Goal: Obtain resource: Obtain resource

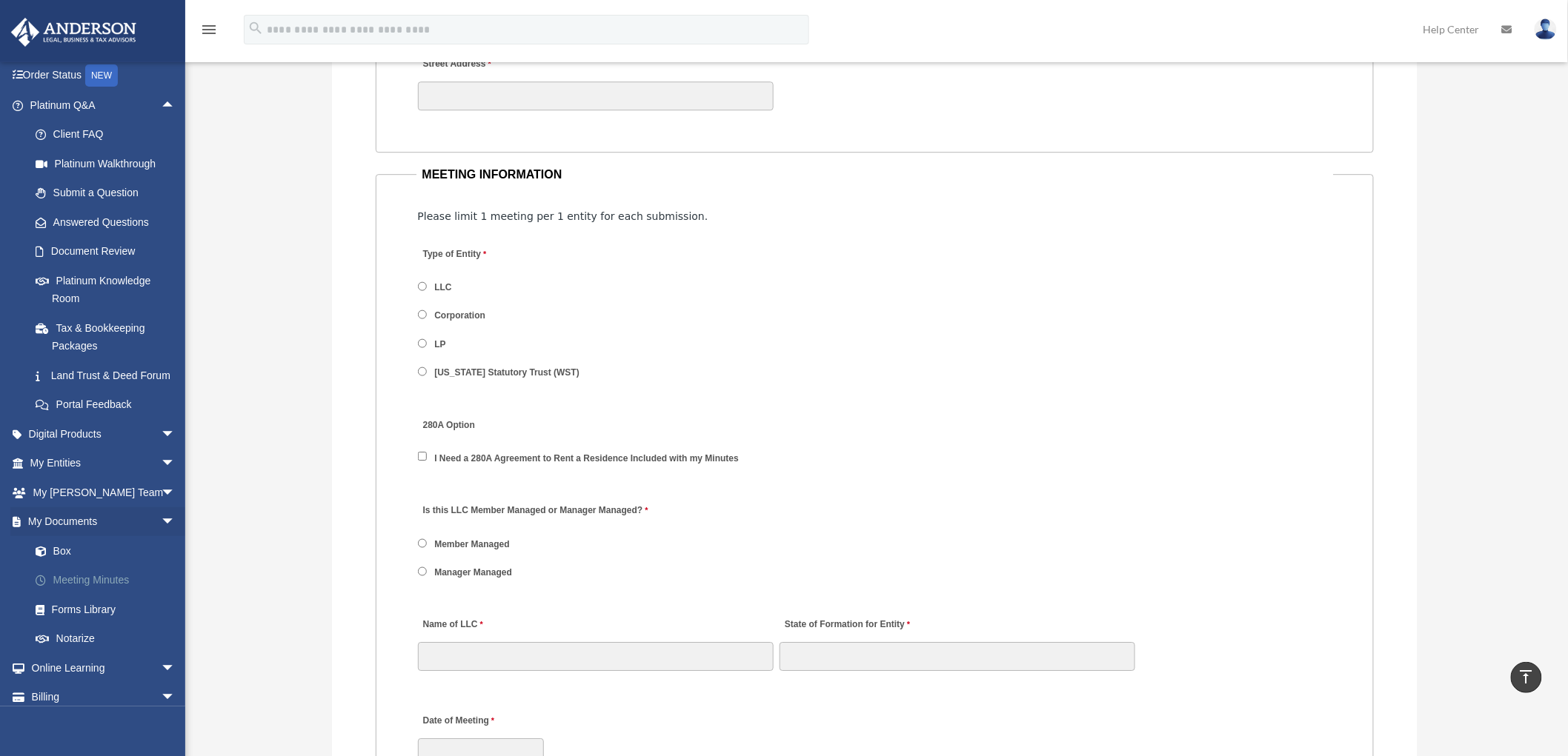
scroll to position [148, 0]
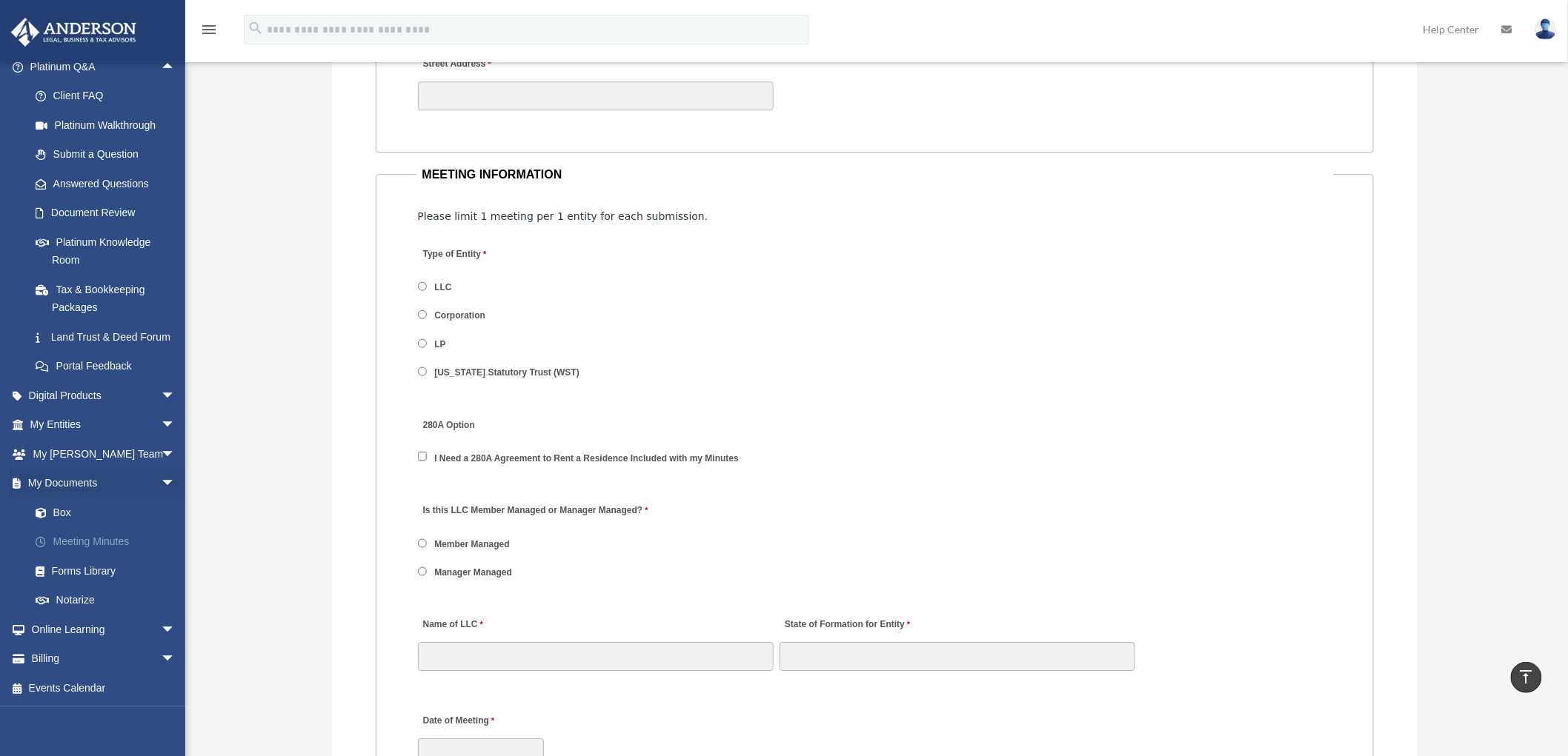
click at [69, 541] on link "Meeting Minutes" at bounding box center [109, 542] width 177 height 30
click at [80, 567] on link "Forms Library" at bounding box center [109, 571] width 177 height 30
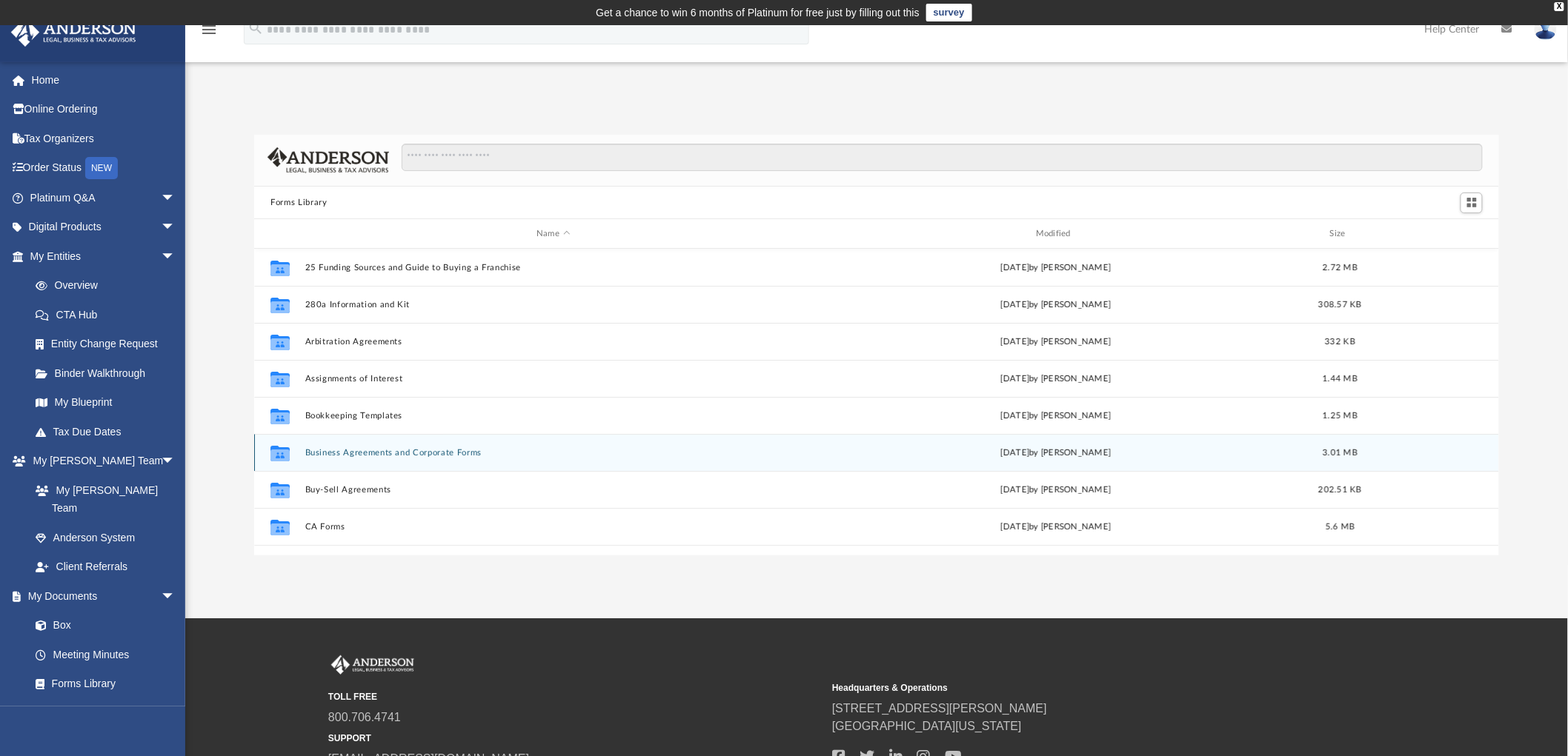
click at [377, 447] on div "Collaborated Folder Business Agreements and Corporate Forms [DATE] by [PERSON_N…" at bounding box center [876, 453] width 1245 height 37
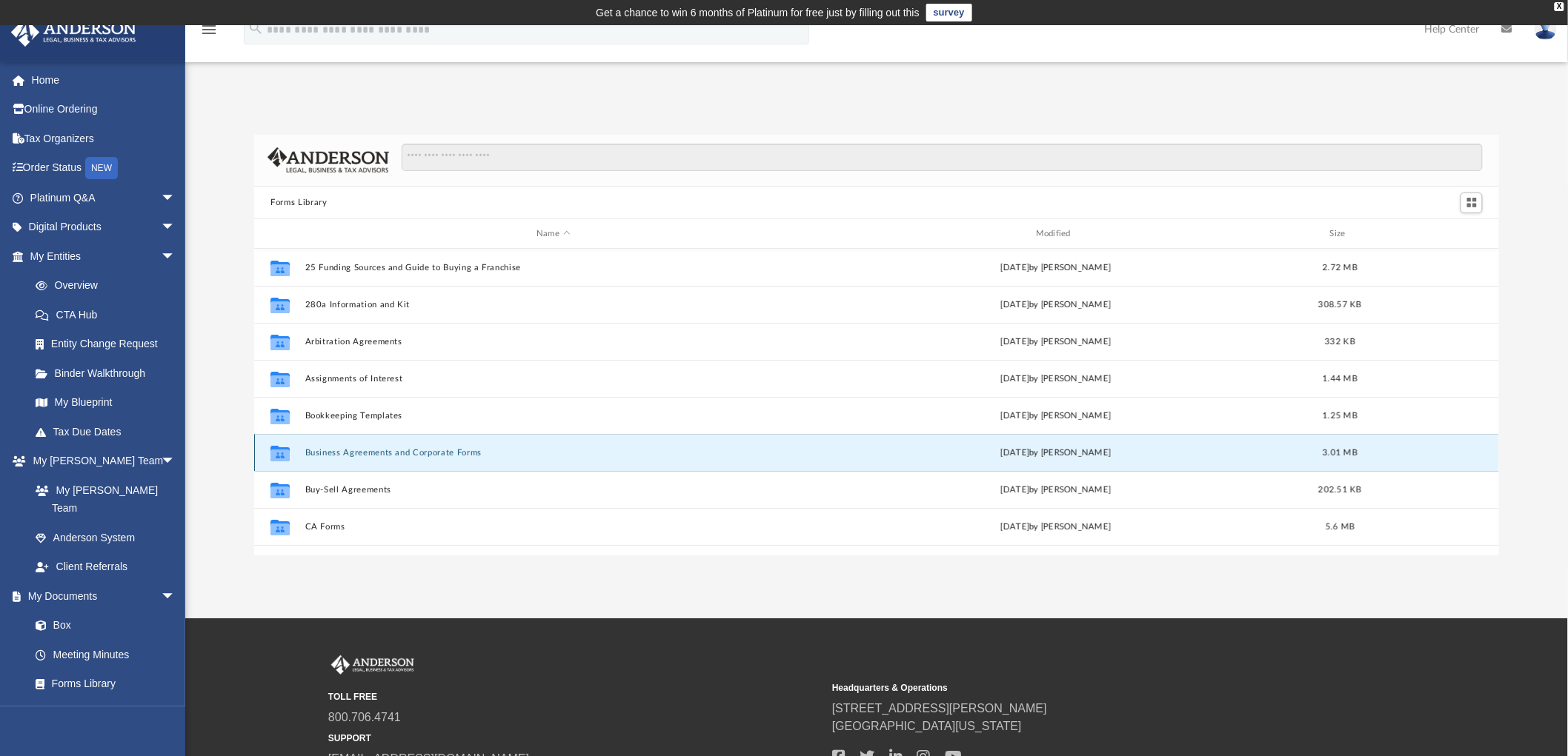
click at [389, 454] on button "Business Agreements and Corporate Forms" at bounding box center [554, 453] width 497 height 9
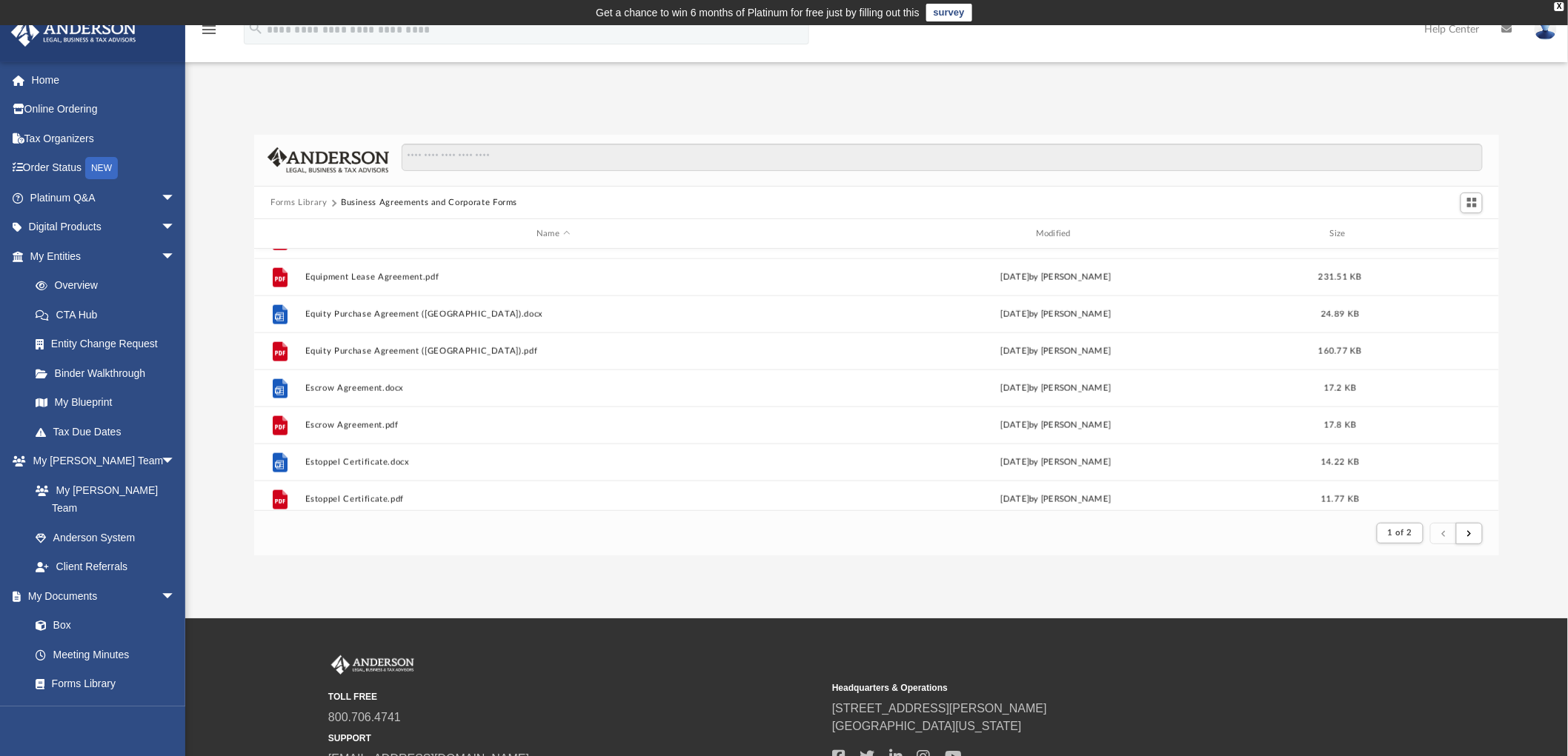
scroll to position [987, 0]
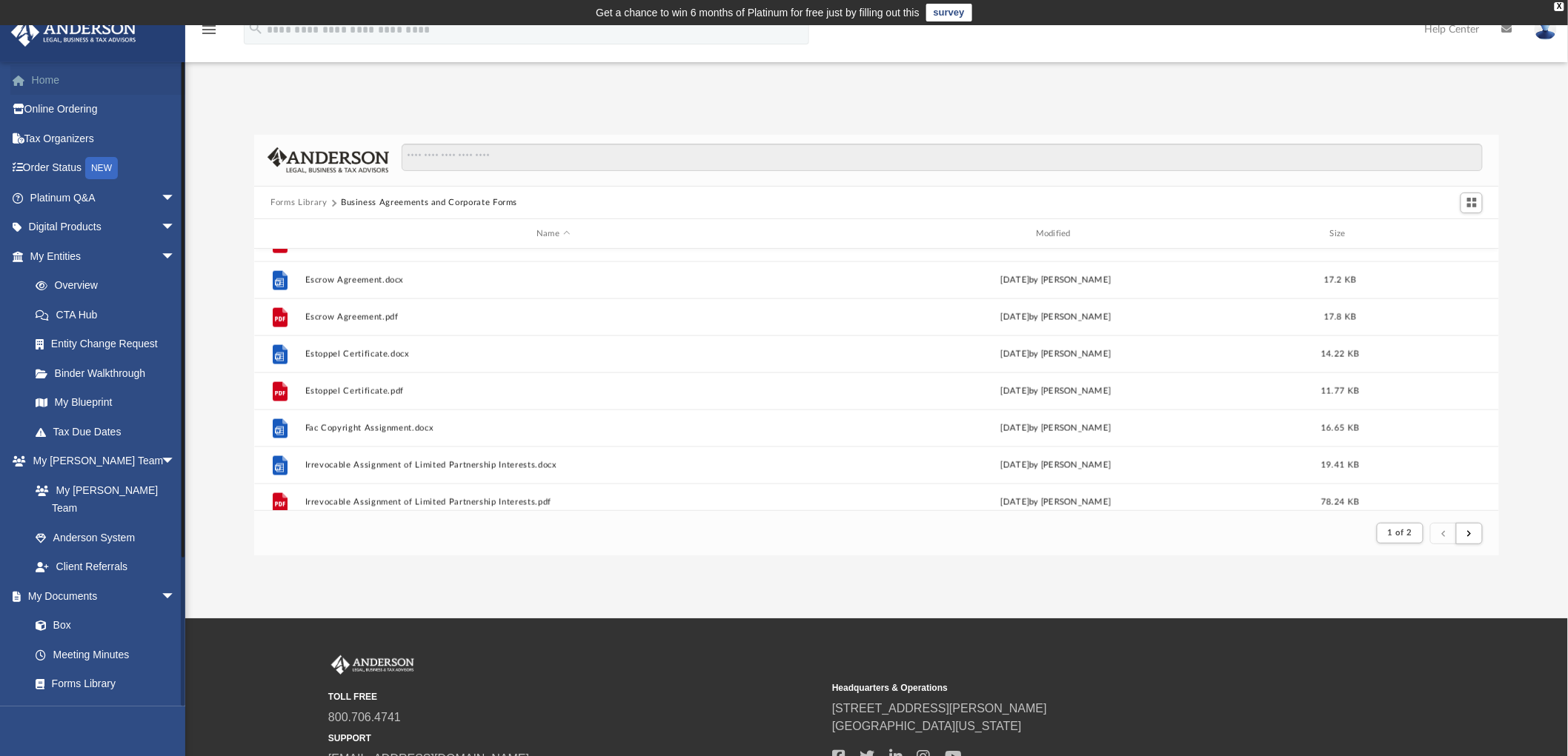
click at [46, 87] on link "Home" at bounding box center [104, 80] width 187 height 30
